Goal: Task Accomplishment & Management: Complete application form

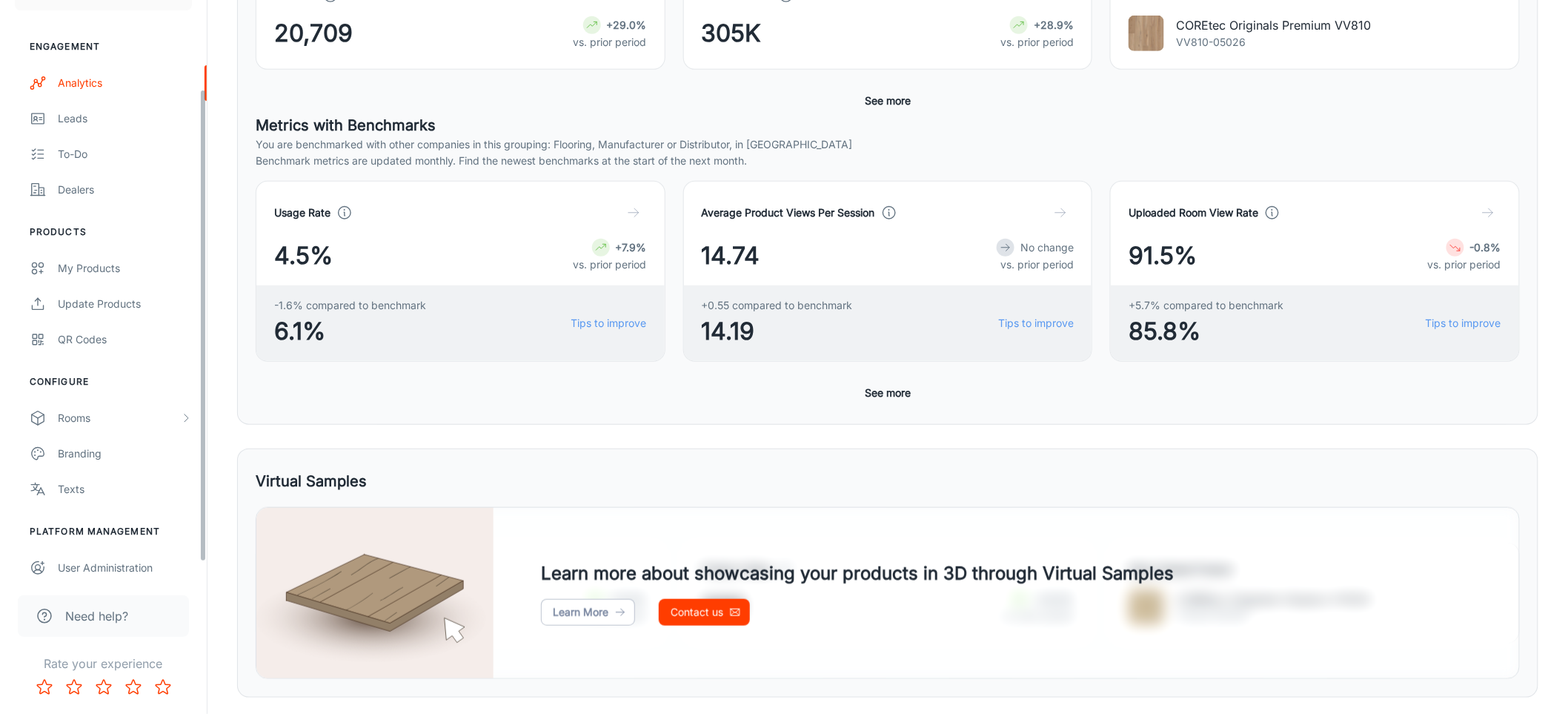
scroll to position [127, 0]
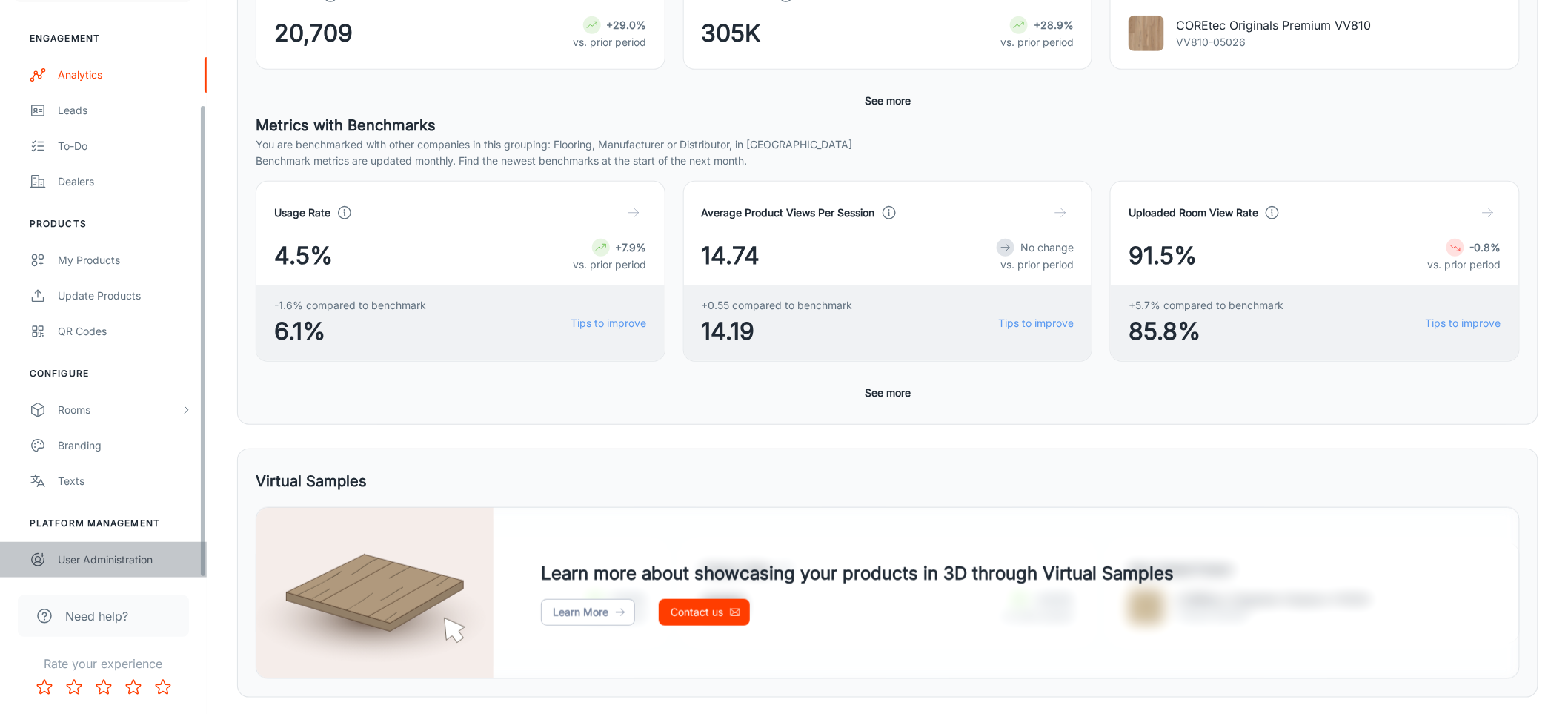
click at [94, 559] on div "User Administration" at bounding box center [125, 559] width 134 height 16
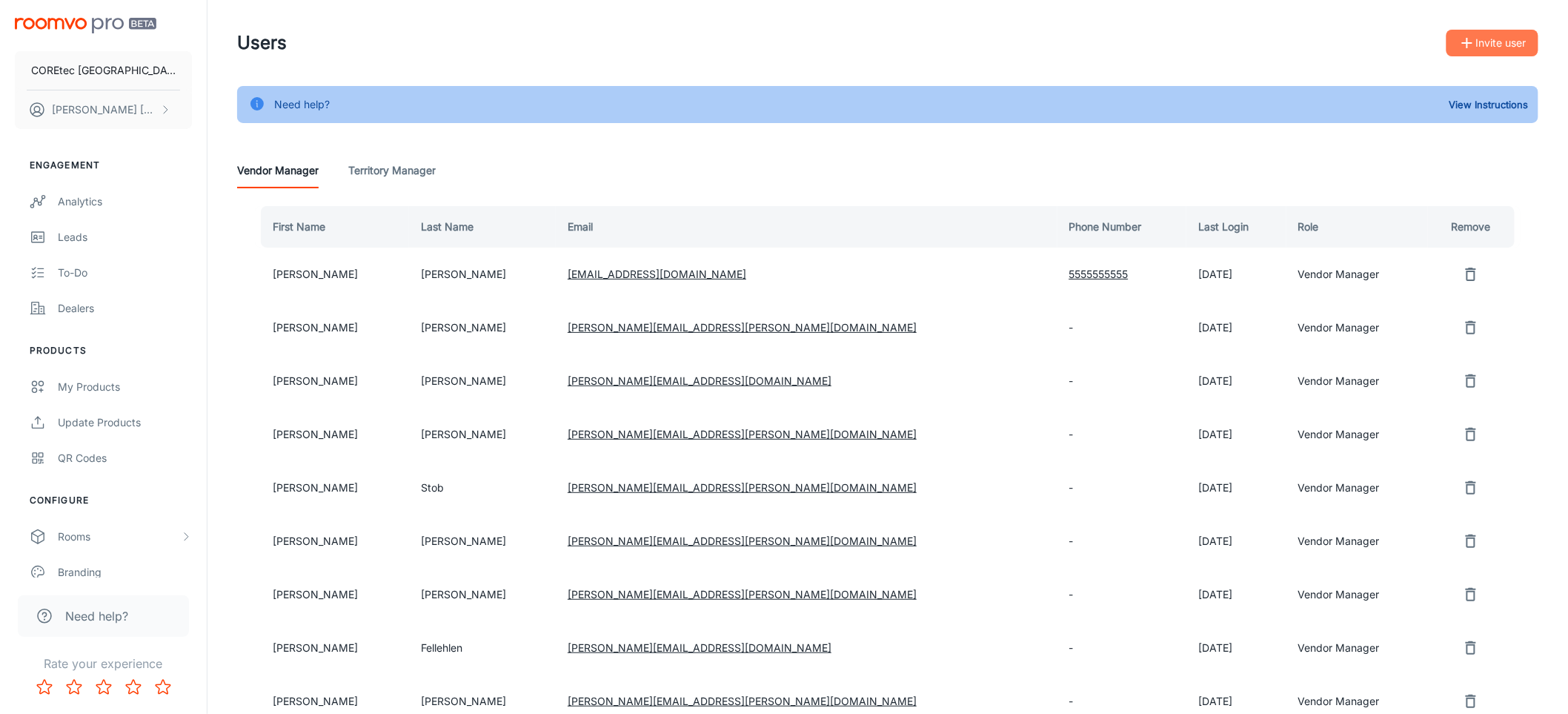
click at [1486, 48] on button "Invite user" at bounding box center [1492, 43] width 92 height 27
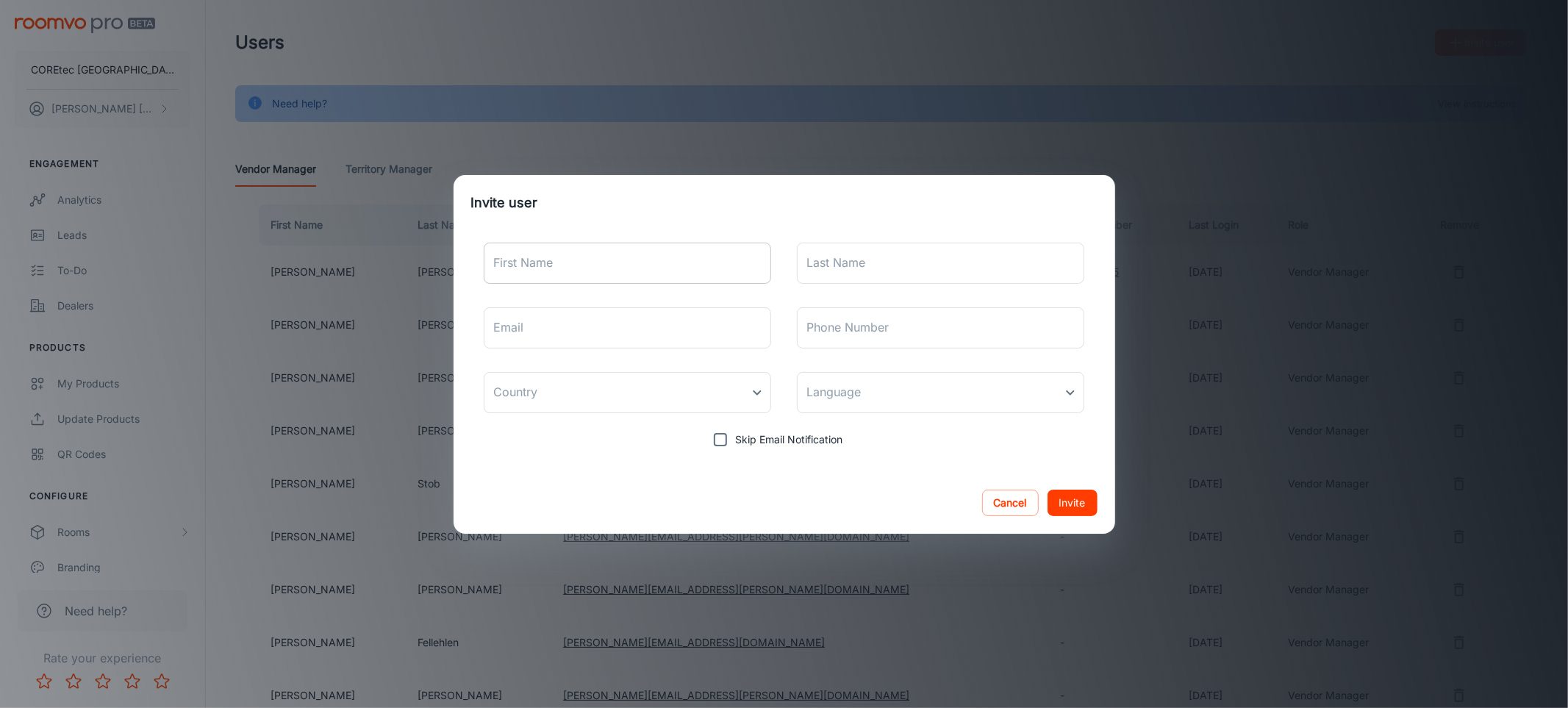
click at [597, 269] on input "First Name" at bounding box center [628, 263] width 288 height 42
type input "[PERSON_NAME]"
type input "W"
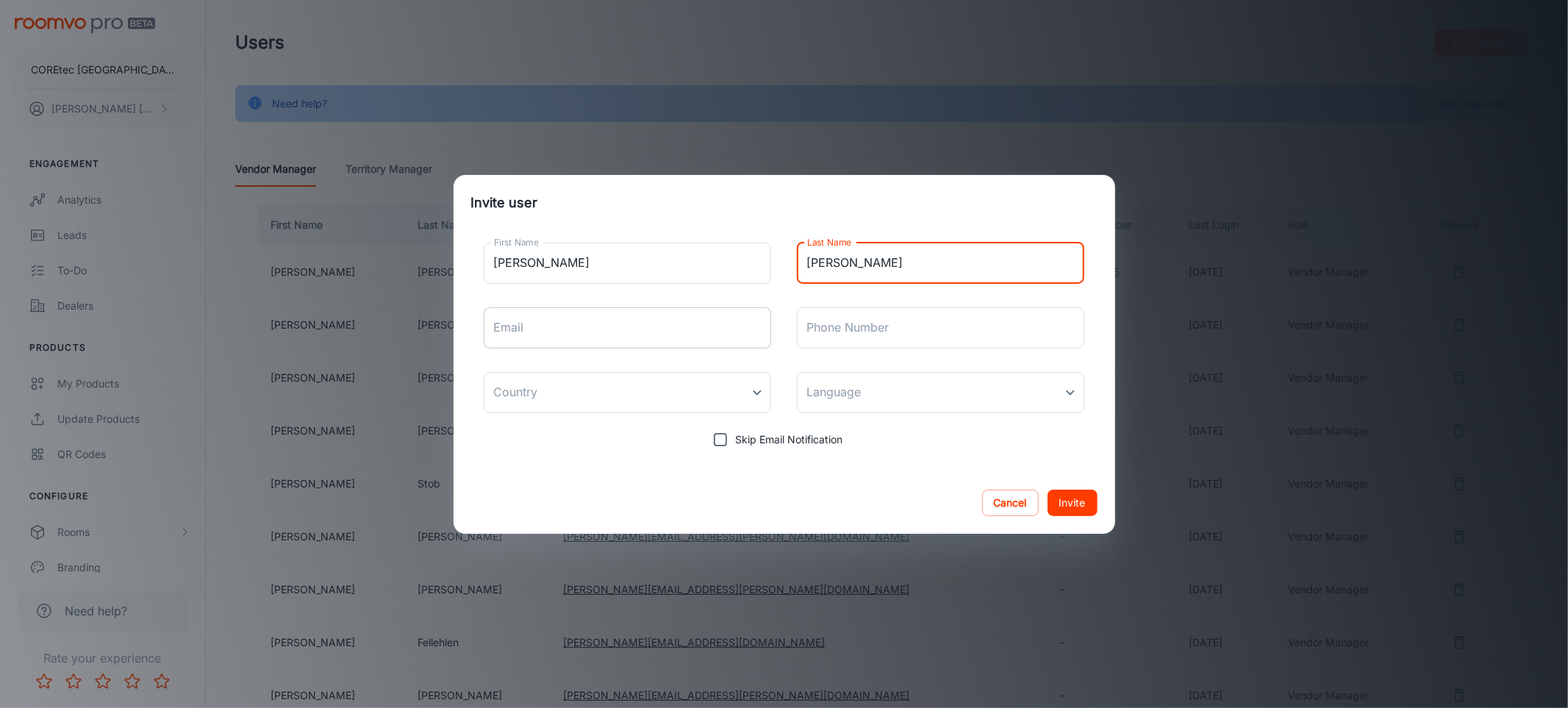
type input "[PERSON_NAME]"
click at [570, 325] on input "Email" at bounding box center [628, 328] width 288 height 42
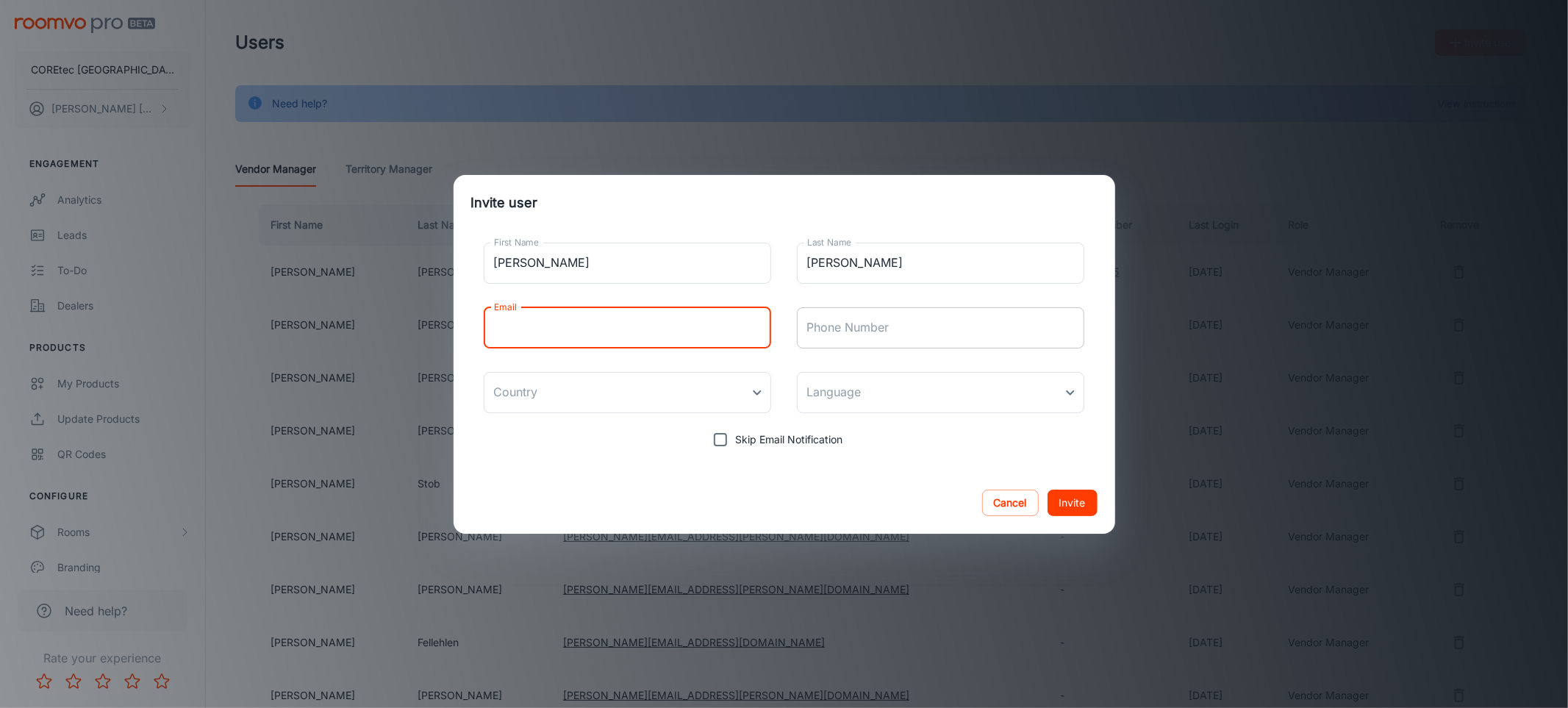
type input "j"
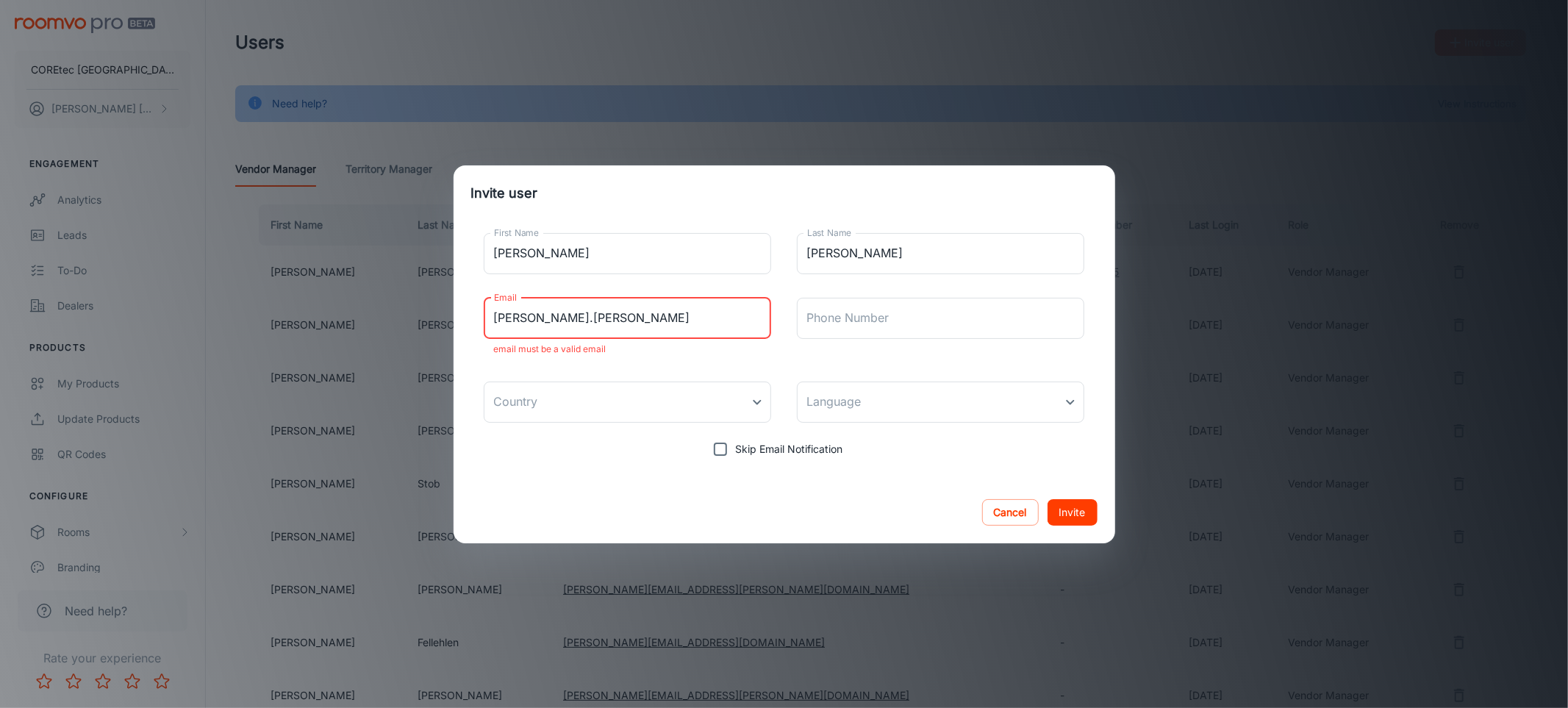
click at [610, 322] on input "[PERSON_NAME].[PERSON_NAME]" at bounding box center [628, 318] width 288 height 42
paste input "n@[DOMAIN_NAME]"
type input "[PERSON_NAME][EMAIL_ADDRESS][PERSON_NAME][DOMAIN_NAME]"
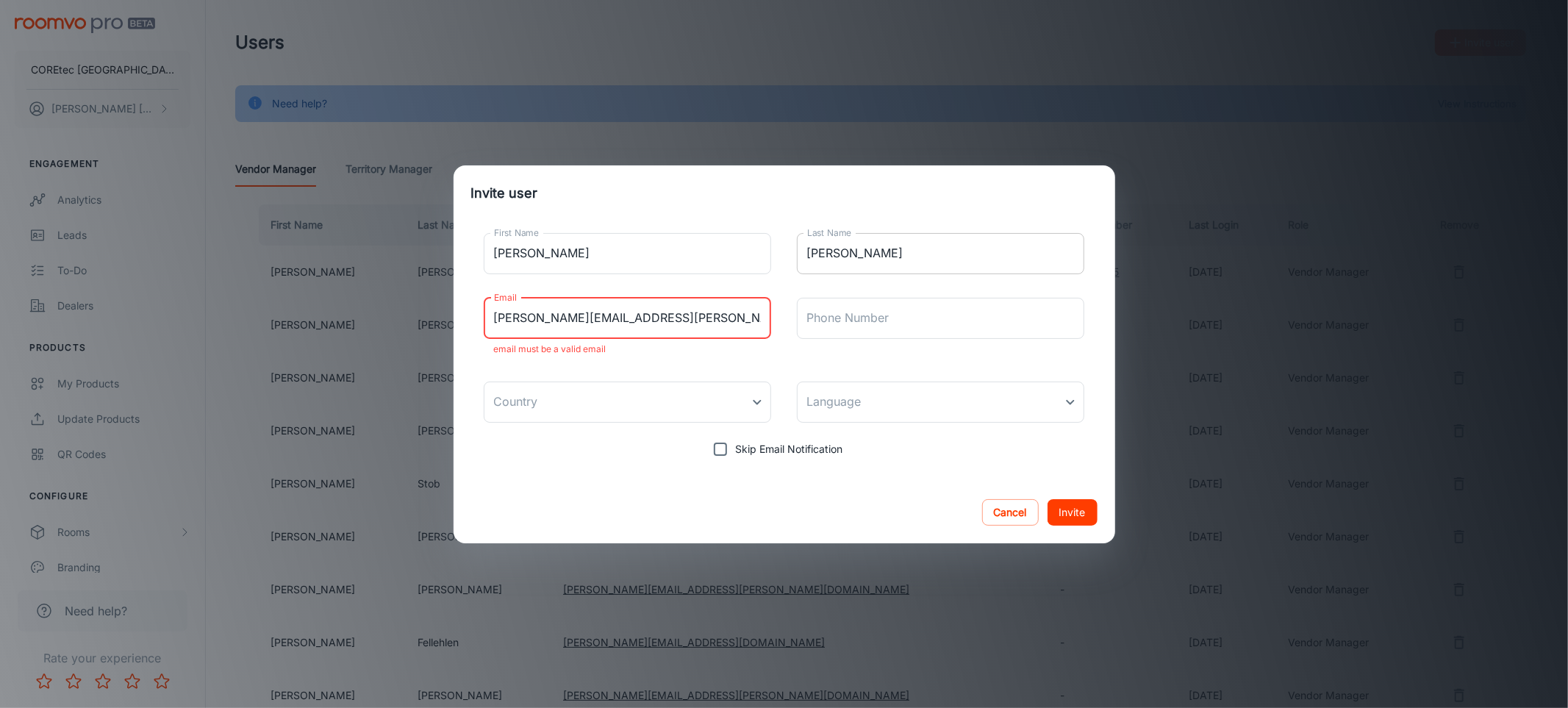
click at [898, 263] on input "[PERSON_NAME]" at bounding box center [941, 254] width 288 height 42
type input "[PERSON_NAME]"
click at [919, 315] on input "Phone Number" at bounding box center [941, 318] width 288 height 42
click at [724, 342] on p "email must be a valid email" at bounding box center [628, 349] width 268 height 17
click at [1077, 511] on button "Invite" at bounding box center [1072, 512] width 50 height 26
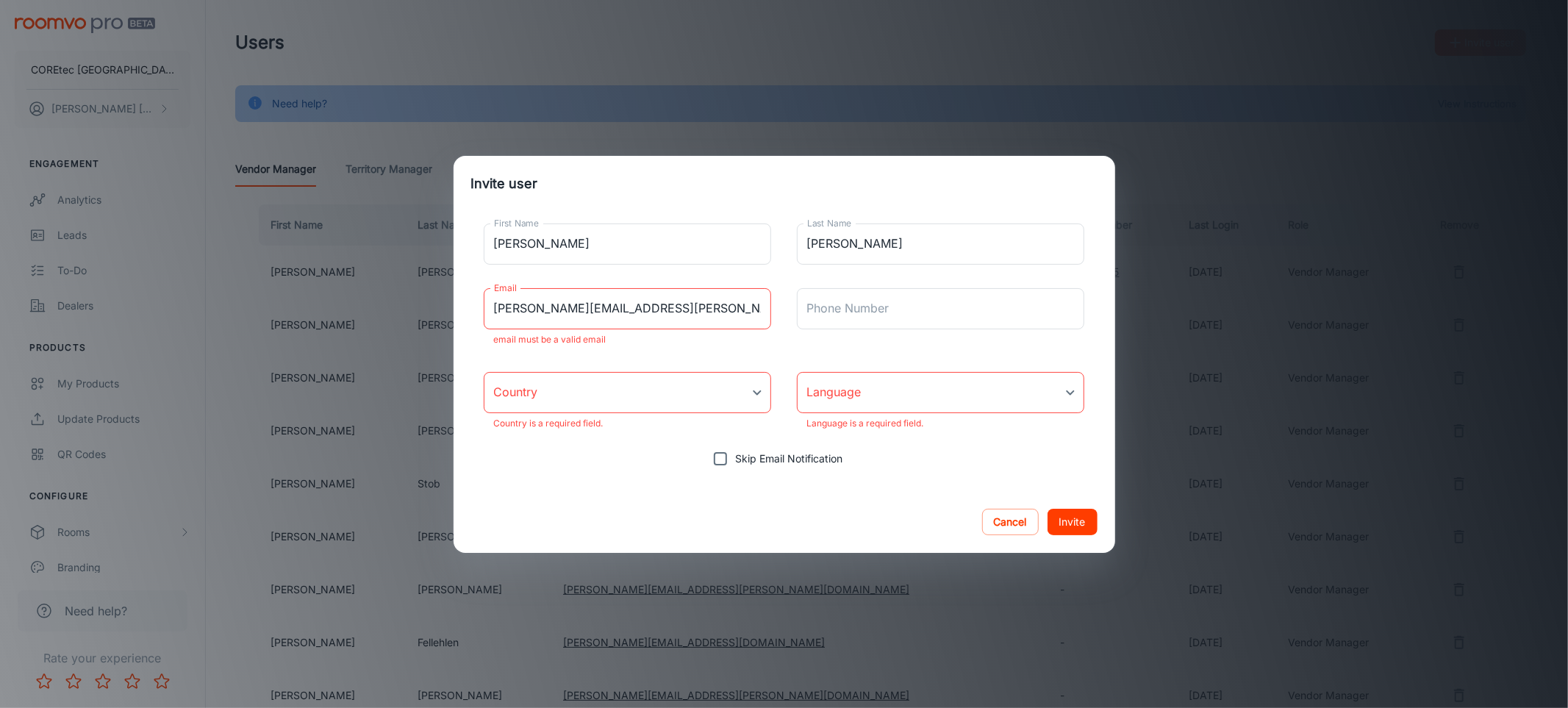
click at [678, 392] on body "COREtec [GEOGRAPHIC_DATA] [PERSON_NAME] [PERSON_NAME] Engagement Analytics Lead…" at bounding box center [784, 354] width 1568 height 708
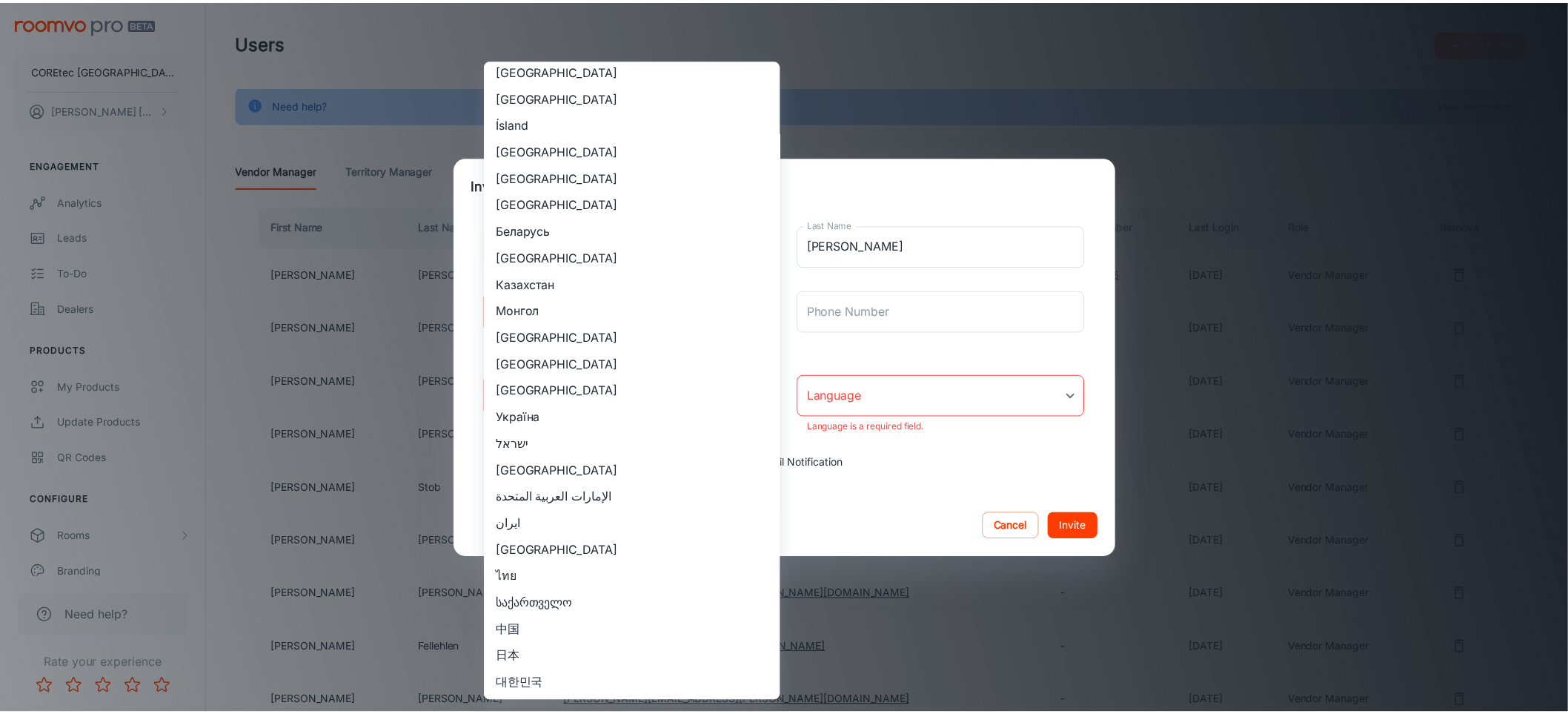
scroll to position [977, 0]
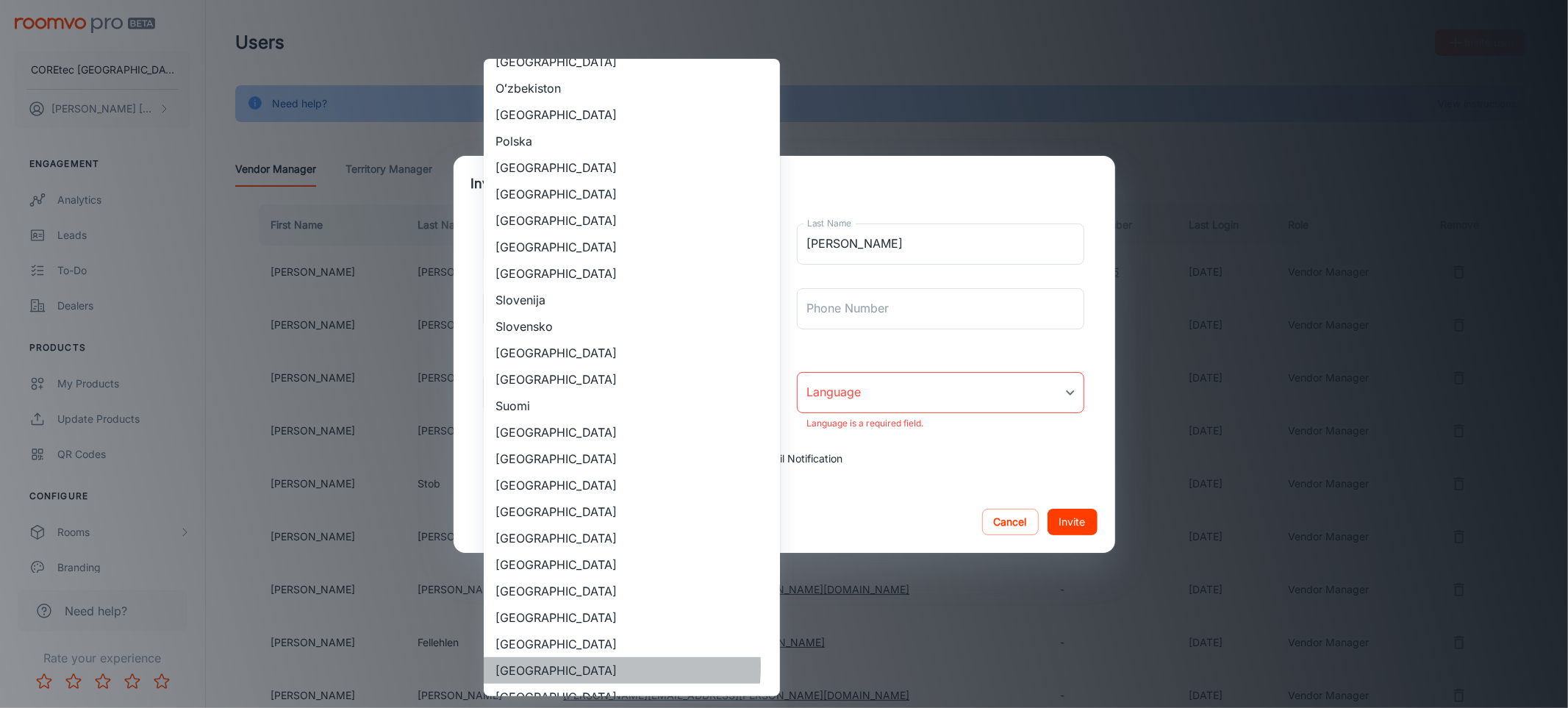
click at [564, 665] on li "[GEOGRAPHIC_DATA]" at bounding box center [632, 670] width 297 height 26
type input "[GEOGRAPHIC_DATA]"
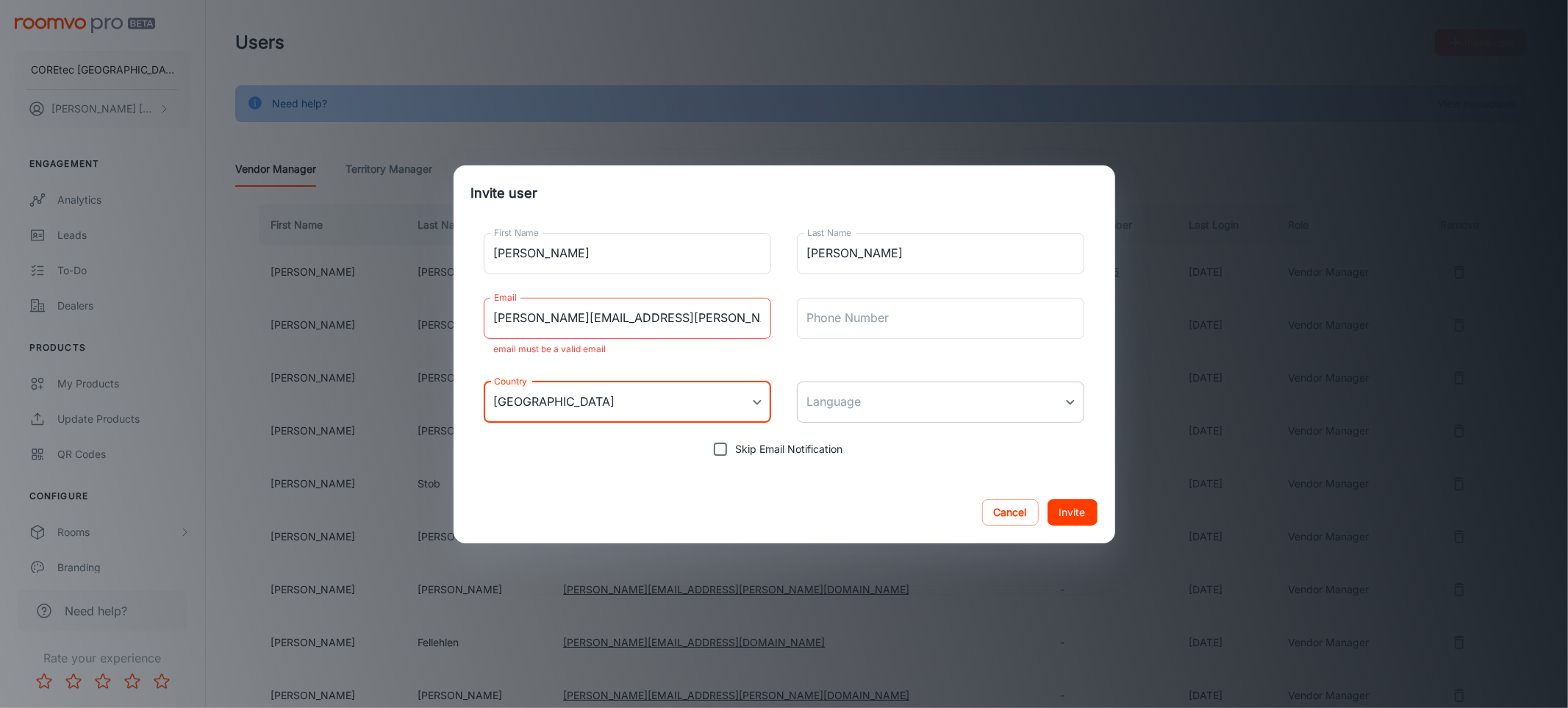
click at [900, 410] on body "COREtec [GEOGRAPHIC_DATA] [PERSON_NAME] [PERSON_NAME] Engagement Analytics Lead…" at bounding box center [784, 354] width 1568 height 708
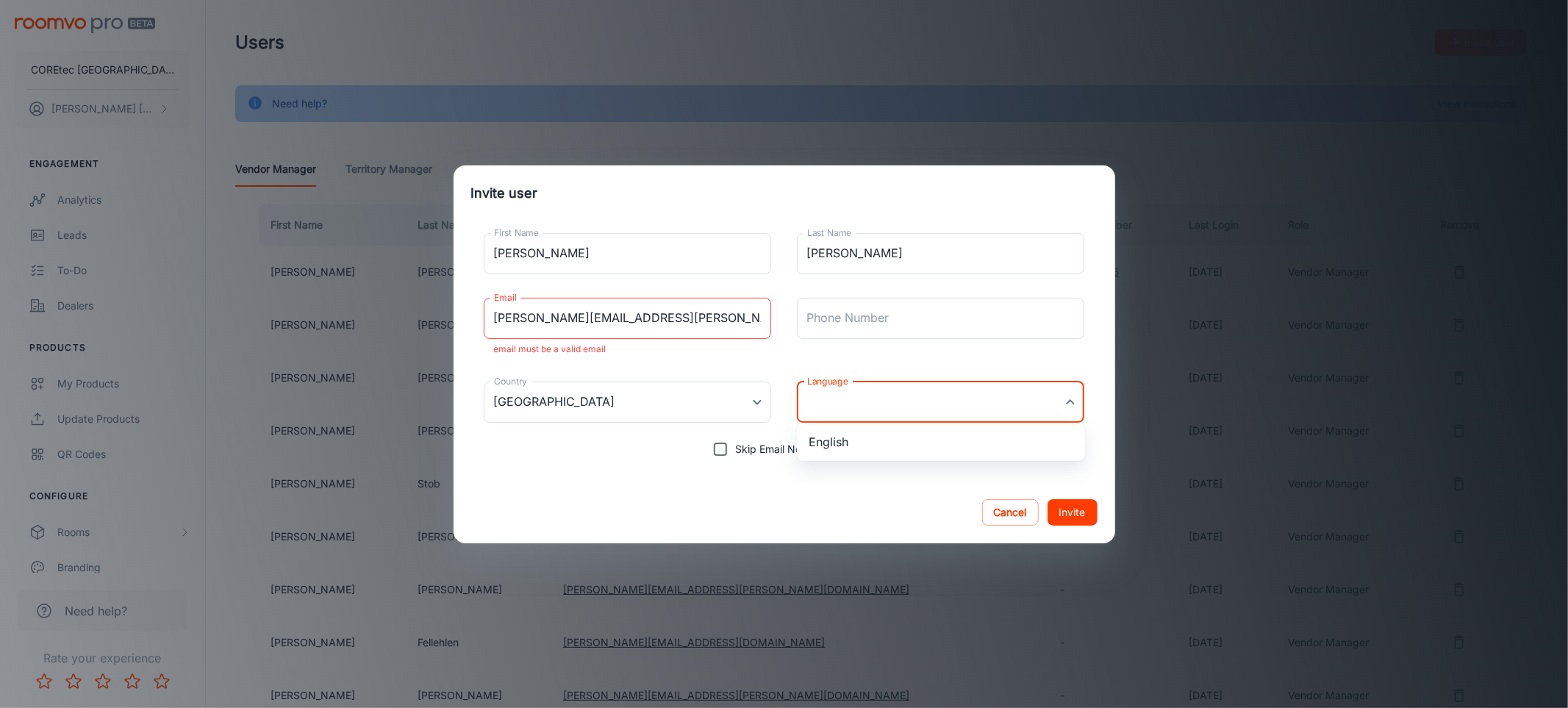
click at [887, 446] on li "English" at bounding box center [941, 442] width 288 height 26
type input "en-us"
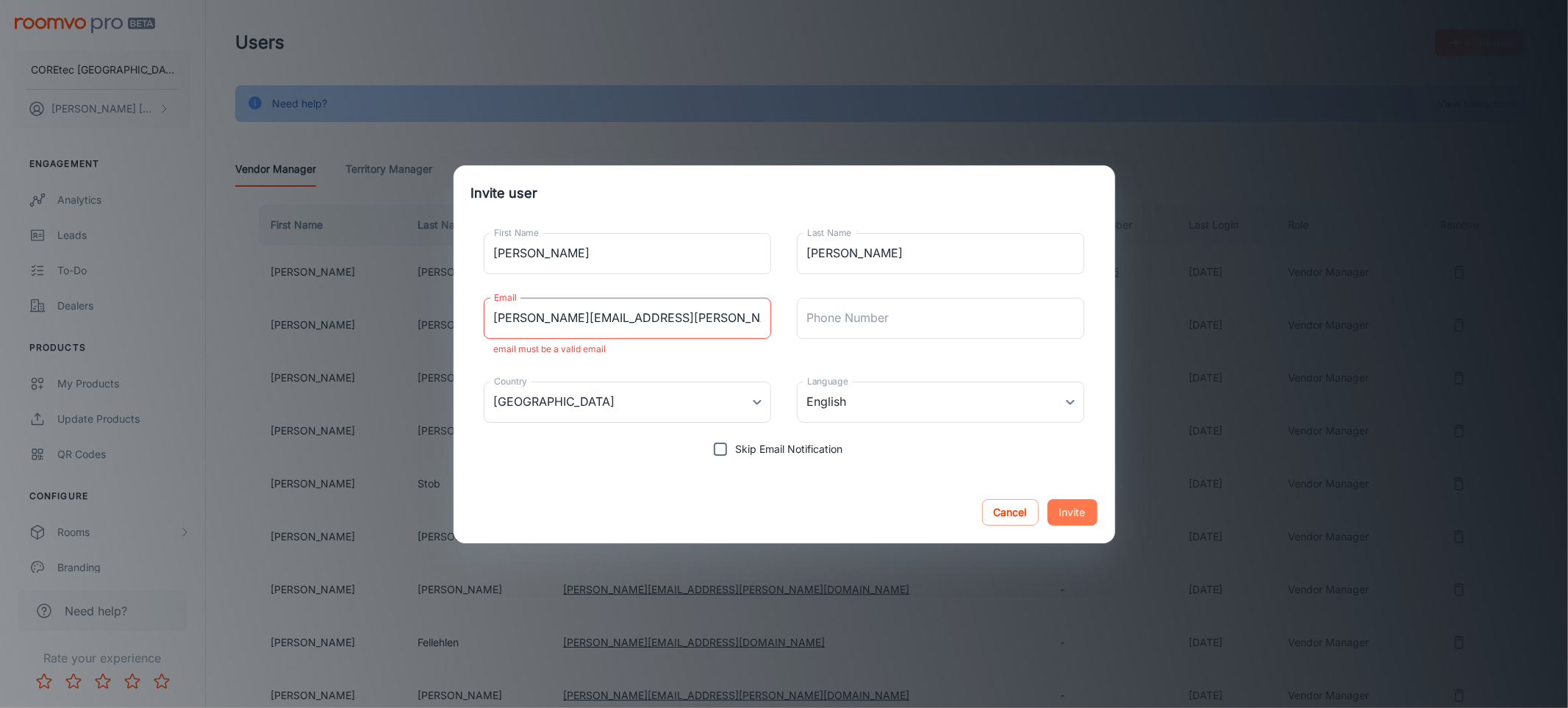
click at [1047, 510] on button "Invite" at bounding box center [1072, 512] width 50 height 26
click at [1078, 515] on button "Invite" at bounding box center [1072, 512] width 50 height 26
click at [589, 316] on input "[PERSON_NAME][EMAIL_ADDRESS][PERSON_NAME][DOMAIN_NAME]" at bounding box center [628, 318] width 288 height 42
click at [719, 325] on input "[PERSON_NAME][EMAIL_ADDRESS][PERSON_NAME][DOMAIN_NAME]" at bounding box center [628, 318] width 288 height 42
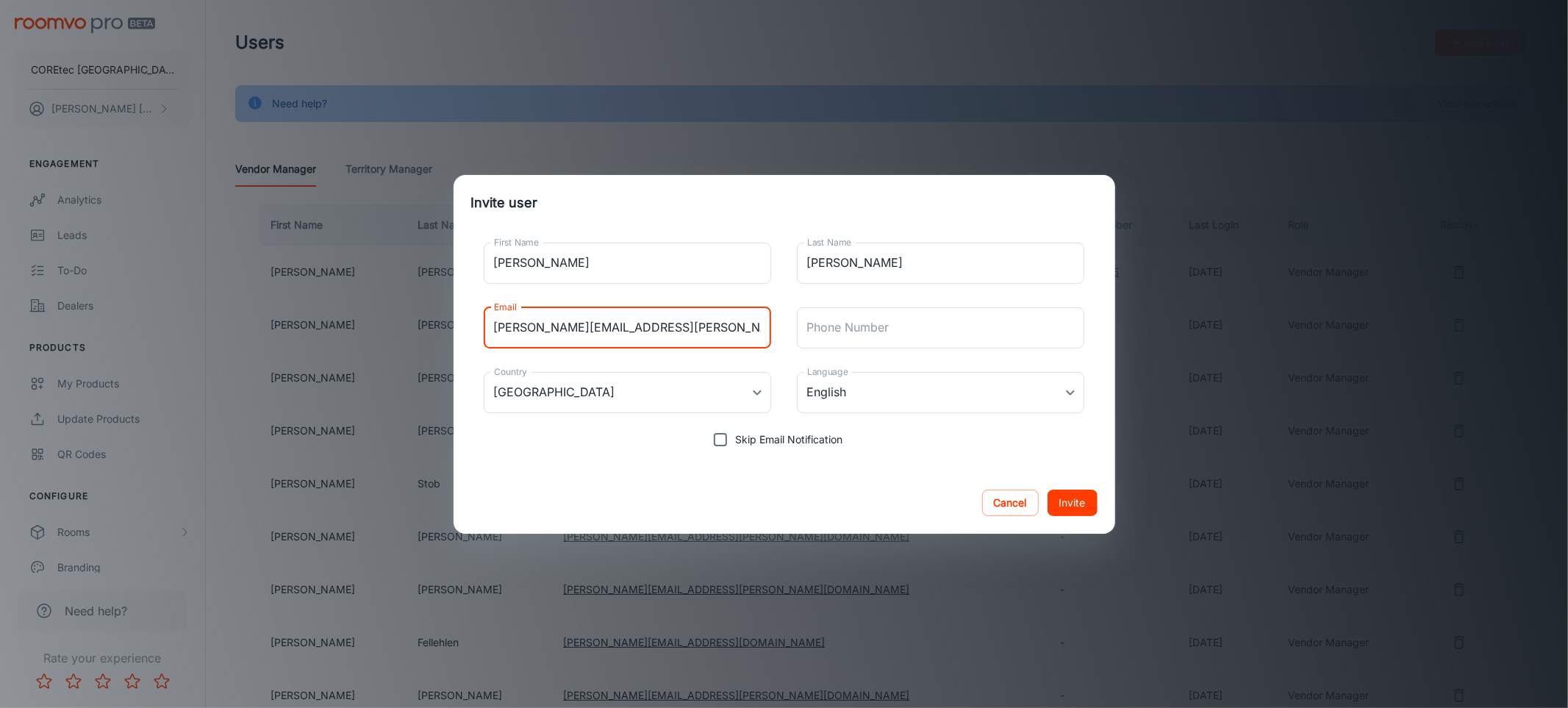
type input "[PERSON_NAME][EMAIL_ADDRESS][PERSON_NAME][DOMAIN_NAME]"
click at [1076, 508] on button "Invite" at bounding box center [1072, 503] width 50 height 26
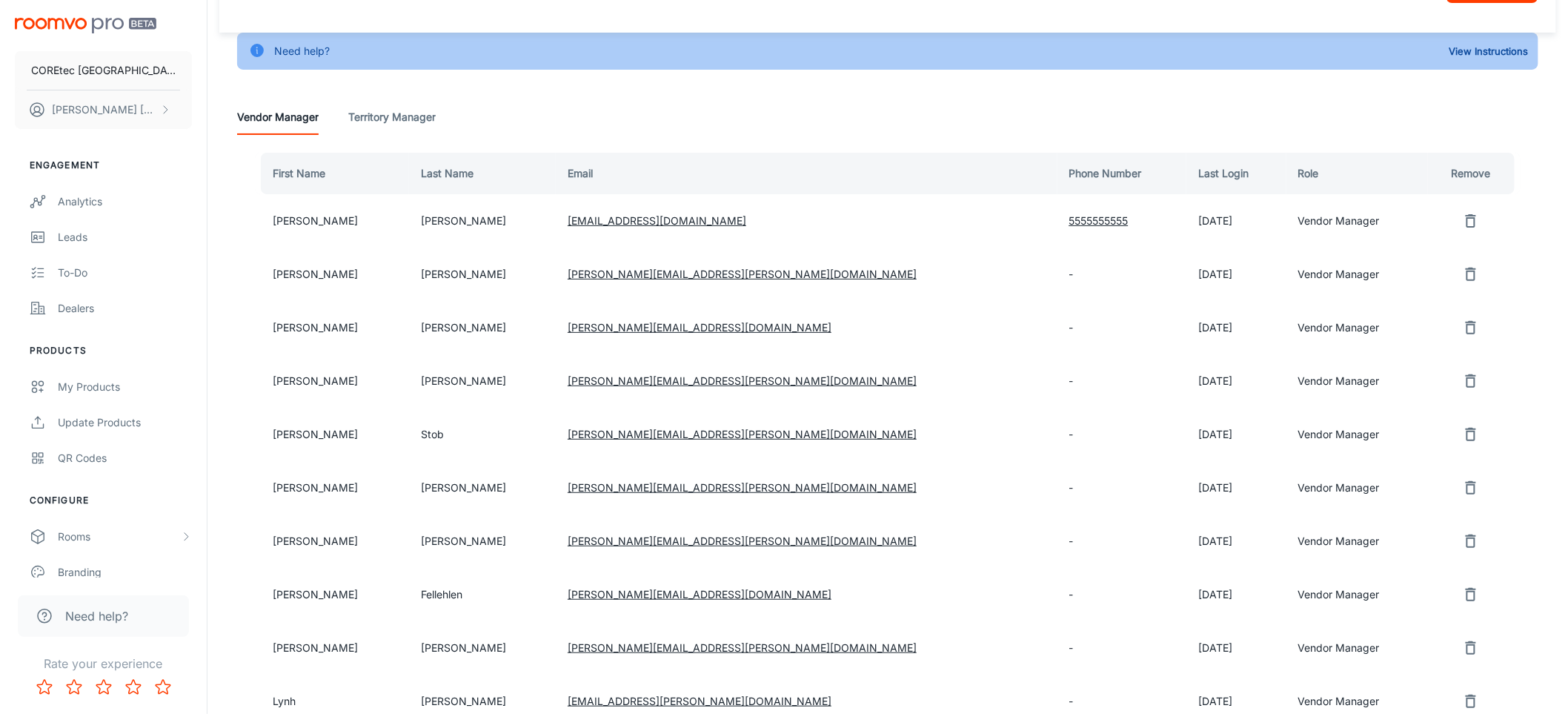
scroll to position [0, 0]
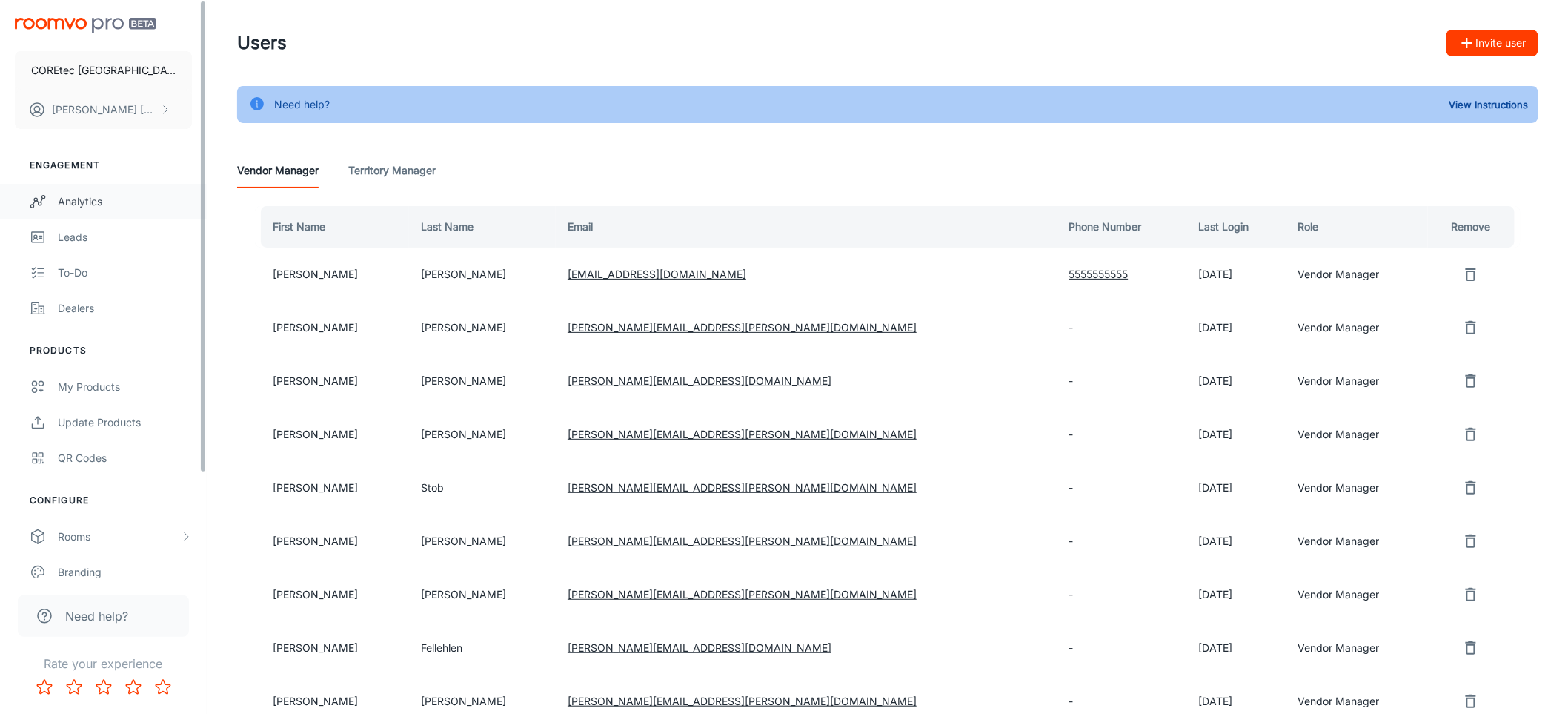
click at [70, 203] on div "Analytics" at bounding box center [125, 201] width 134 height 16
